Goal: Information Seeking & Learning: Learn about a topic

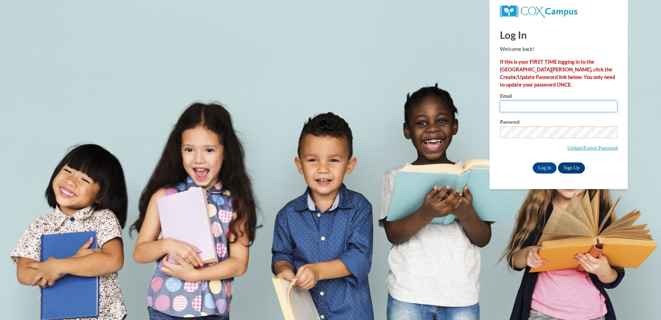
click at [522, 105] on input "Email" at bounding box center [559, 106] width 118 height 12
type input "kellhawk5@gmail.com"
click at [501, 164] on div "Log In Sign Up" at bounding box center [559, 167] width 118 height 11
click at [545, 168] on input "Log In" at bounding box center [545, 167] width 24 height 11
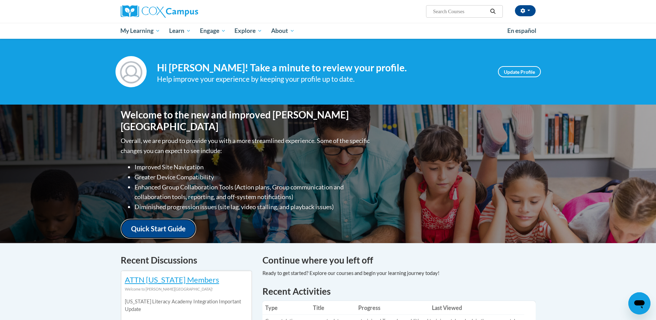
click at [146, 220] on link "Quick Start Guide" at bounding box center [158, 229] width 75 height 20
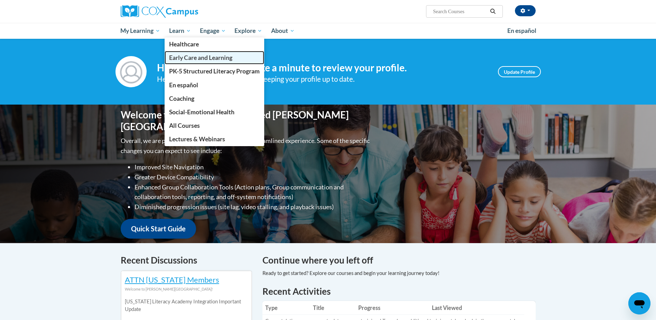
click at [187, 59] on span "Early Care and Learning" at bounding box center [200, 57] width 63 height 7
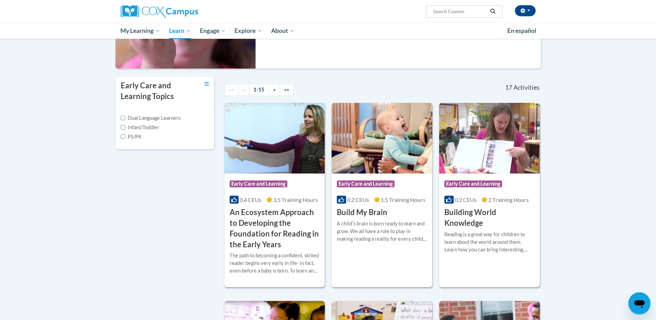
scroll to position [138, 0]
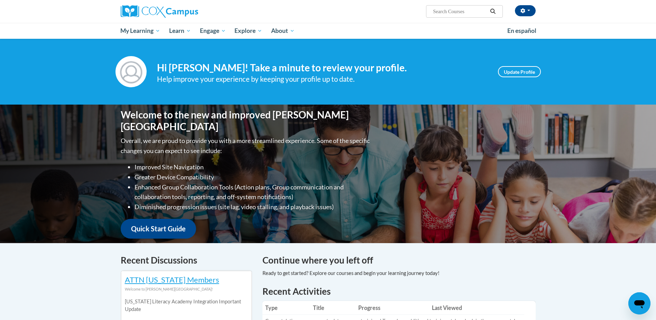
click at [461, 12] on input "Search..." at bounding box center [459, 11] width 55 height 8
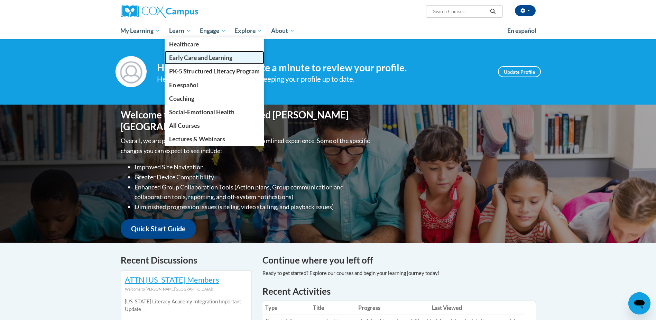
click at [187, 54] on link "Early Care and Learning" at bounding box center [215, 57] width 100 height 13
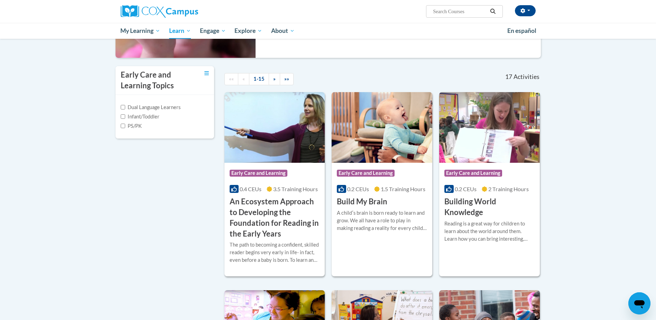
scroll to position [138, 0]
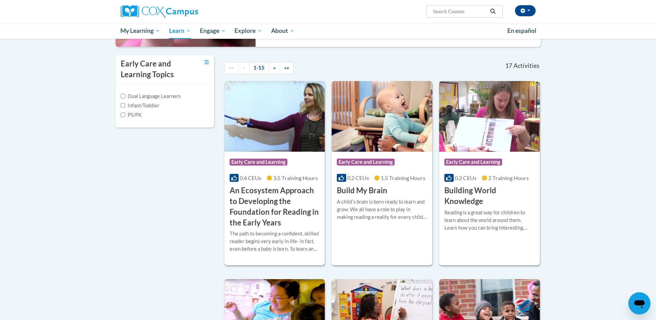
click at [265, 191] on h3 "An Ecosystem Approach to Developing the Foundation for Reading in the Early Yea…" at bounding box center [275, 206] width 90 height 43
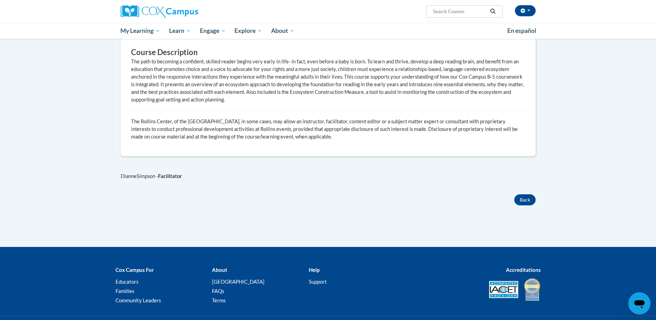
scroll to position [415, 0]
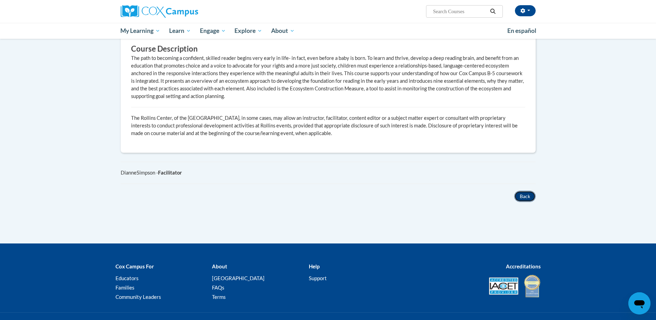
click at [527, 193] on button "Back" at bounding box center [524, 196] width 21 height 11
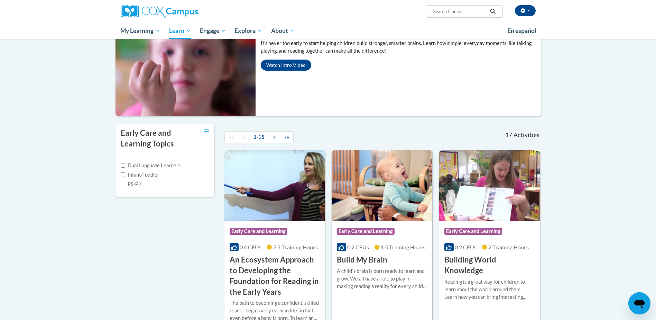
scroll to position [104, 0]
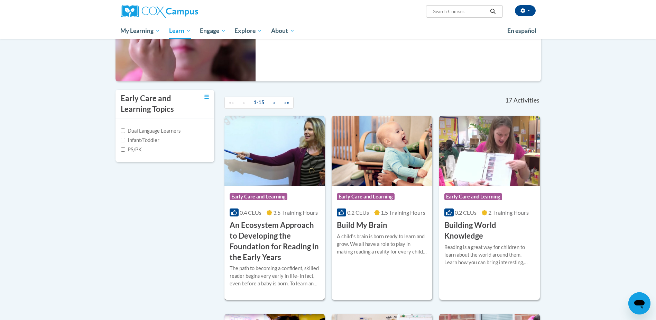
click at [263, 197] on span "Early Care and Learning" at bounding box center [259, 196] width 58 height 7
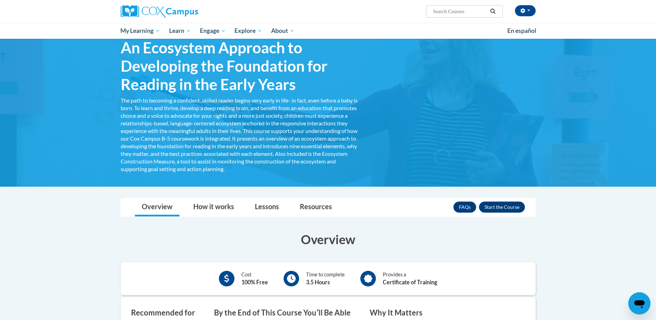
scroll to position [69, 0]
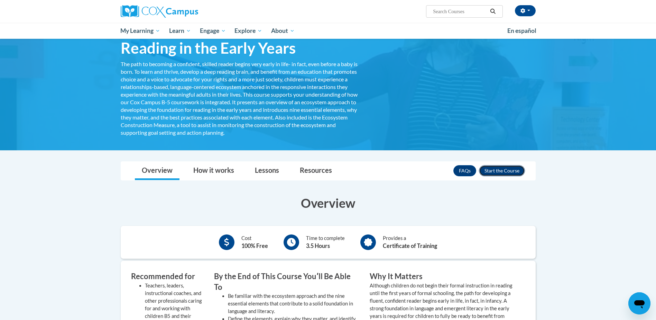
drag, startPoint x: 498, startPoint y: 165, endPoint x: 497, endPoint y: 169, distance: 3.9
click at [498, 165] on button "Enroll" at bounding box center [502, 170] width 46 height 11
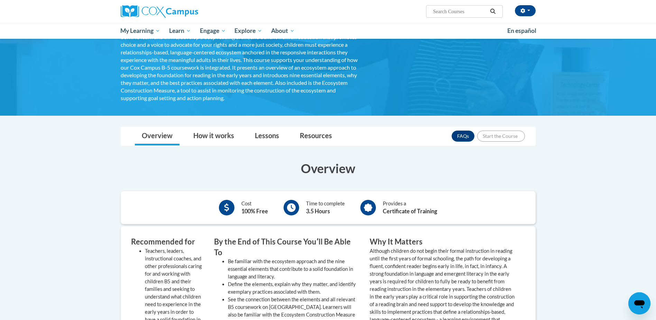
scroll to position [138, 0]
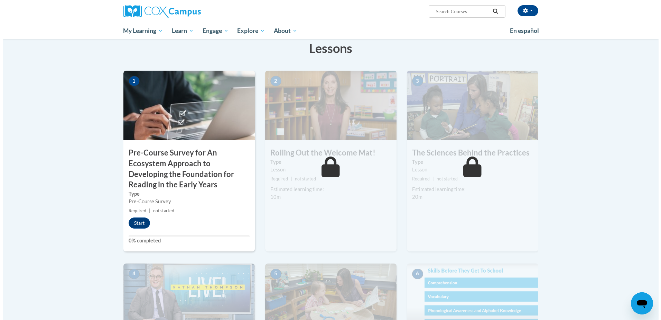
scroll to position [138, 0]
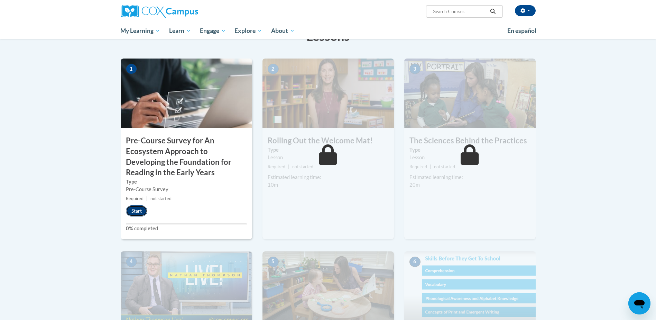
click at [135, 209] on button "Start" at bounding box center [136, 210] width 21 height 11
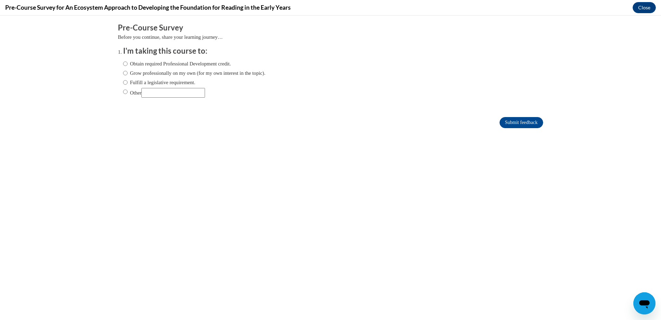
scroll to position [0, 0]
click at [123, 63] on input "Obtain required Professional Development credit." at bounding box center [125, 64] width 4 height 8
radio input "true"
click at [123, 73] on input "Grow professionally on my own (for my own interest in the topic)." at bounding box center [125, 73] width 4 height 8
radio input "true"
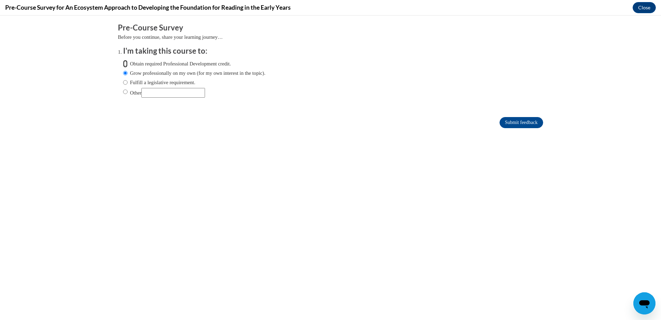
click at [123, 62] on input "Obtain required Professional Development credit." at bounding box center [125, 64] width 4 height 8
radio input "true"
click at [507, 122] on input "Submit feedback" at bounding box center [522, 122] width 44 height 11
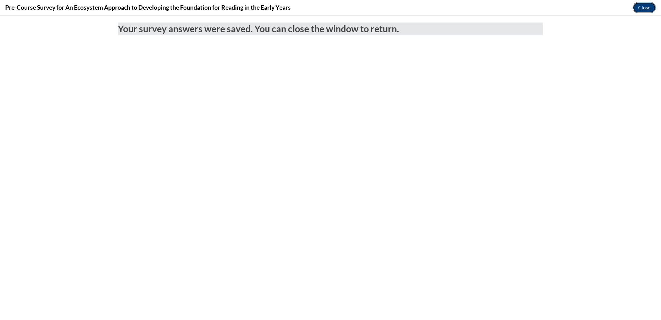
click at [644, 7] on button "Close" at bounding box center [644, 7] width 23 height 11
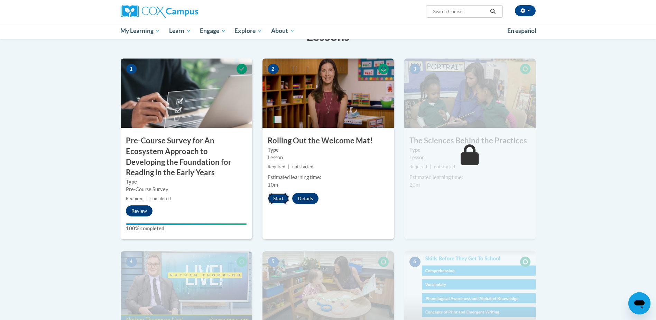
click at [280, 195] on button "Start" at bounding box center [278, 198] width 21 height 11
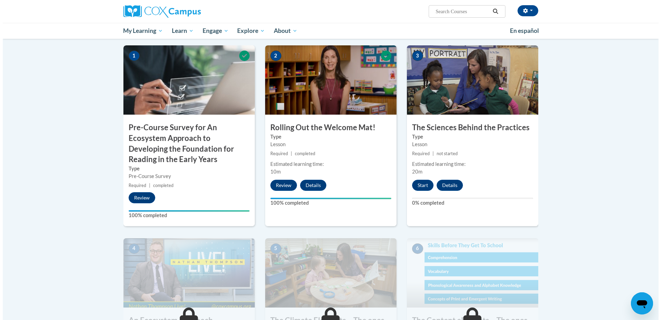
scroll to position [173, 0]
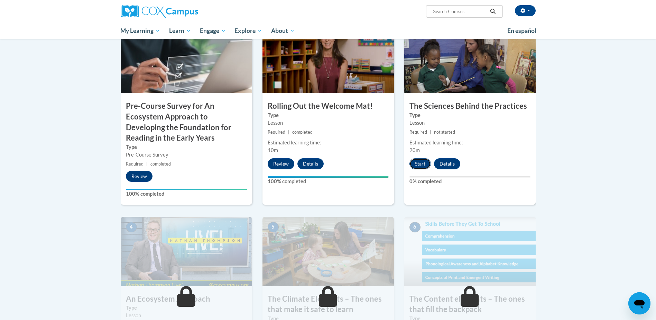
click at [423, 162] on button "Start" at bounding box center [420, 163] width 21 height 11
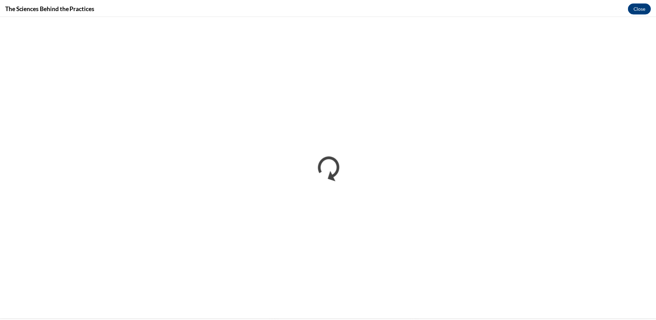
scroll to position [0, 0]
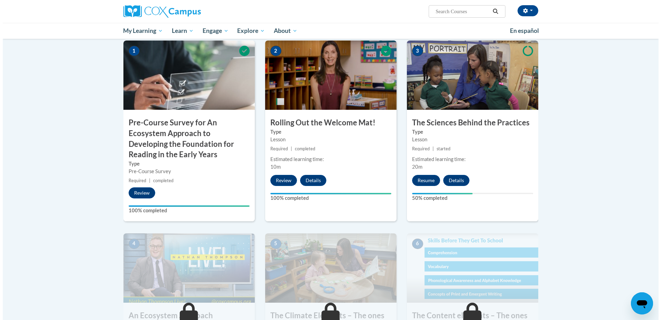
scroll to position [173, 0]
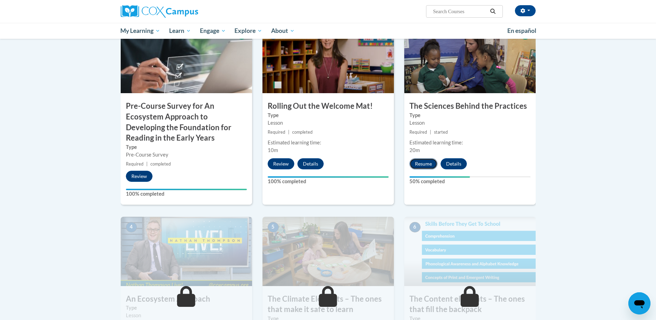
click at [430, 163] on button "Resume" at bounding box center [424, 163] width 28 height 11
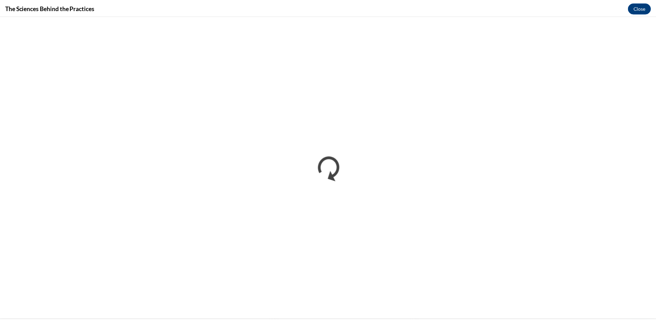
scroll to position [0, 0]
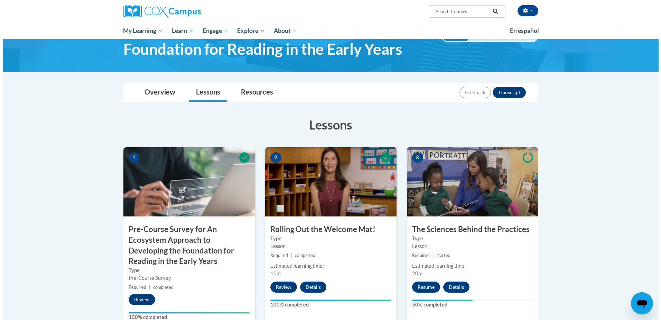
scroll to position [69, 0]
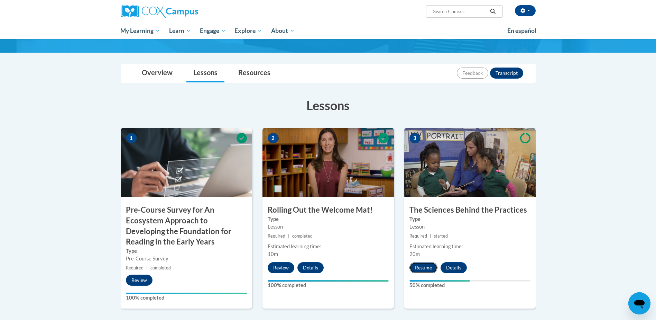
click at [419, 266] on button "Resume" at bounding box center [424, 267] width 28 height 11
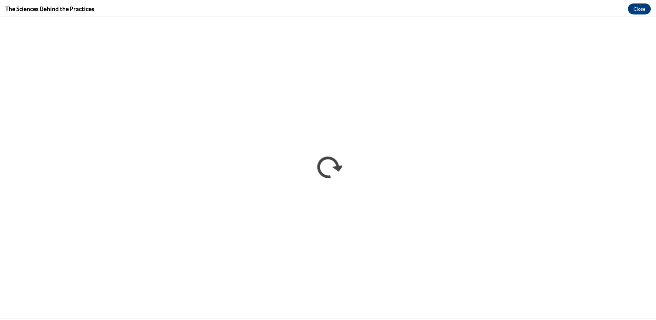
scroll to position [0, 0]
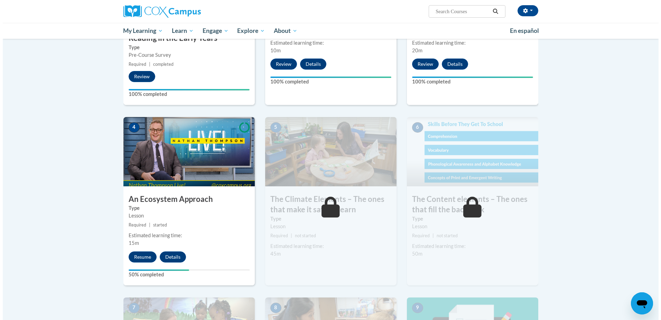
scroll to position [277, 0]
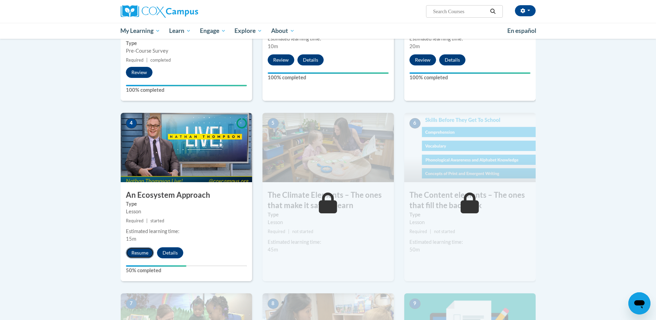
click at [138, 254] on button "Resume" at bounding box center [140, 252] width 28 height 11
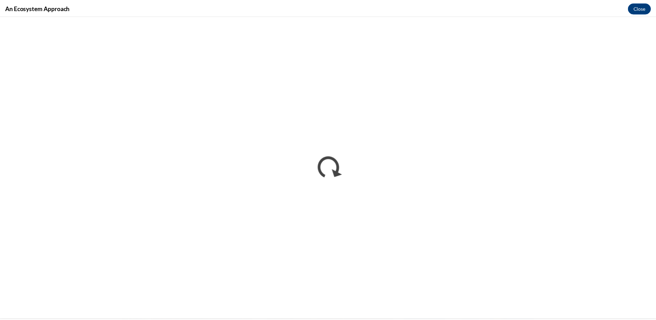
scroll to position [0, 0]
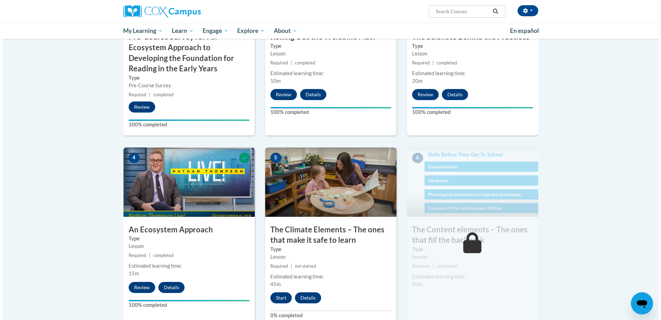
scroll to position [277, 0]
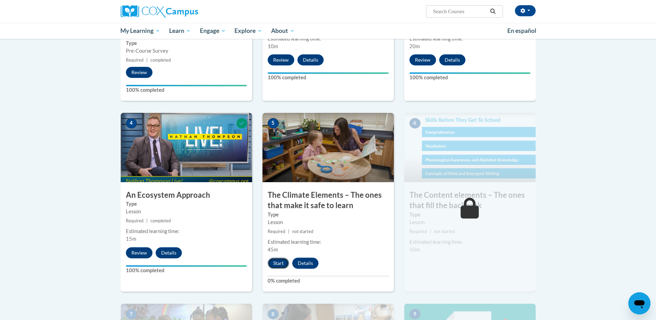
click at [277, 261] on button "Start" at bounding box center [278, 262] width 21 height 11
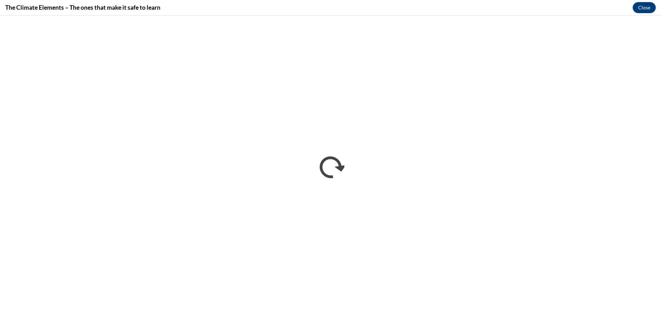
scroll to position [0, 0]
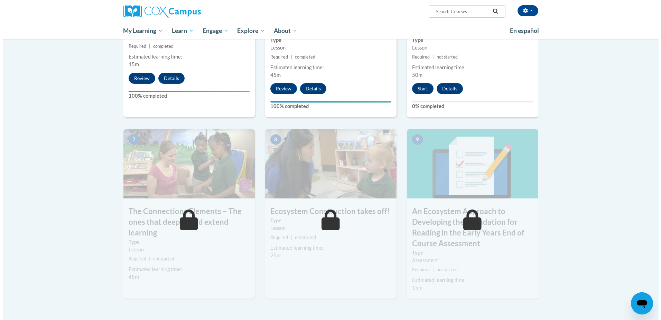
scroll to position [450, 0]
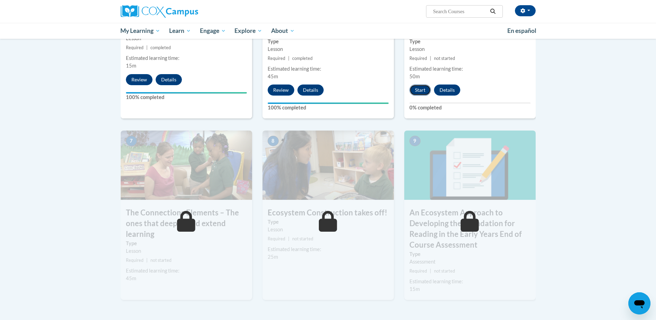
click at [425, 88] on button "Start" at bounding box center [420, 89] width 21 height 11
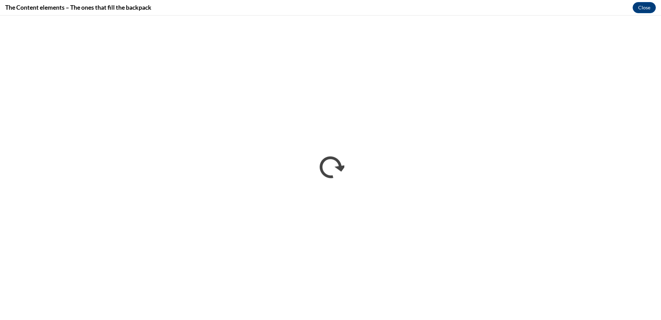
scroll to position [0, 0]
